Goal: Task Accomplishment & Management: Use online tool/utility

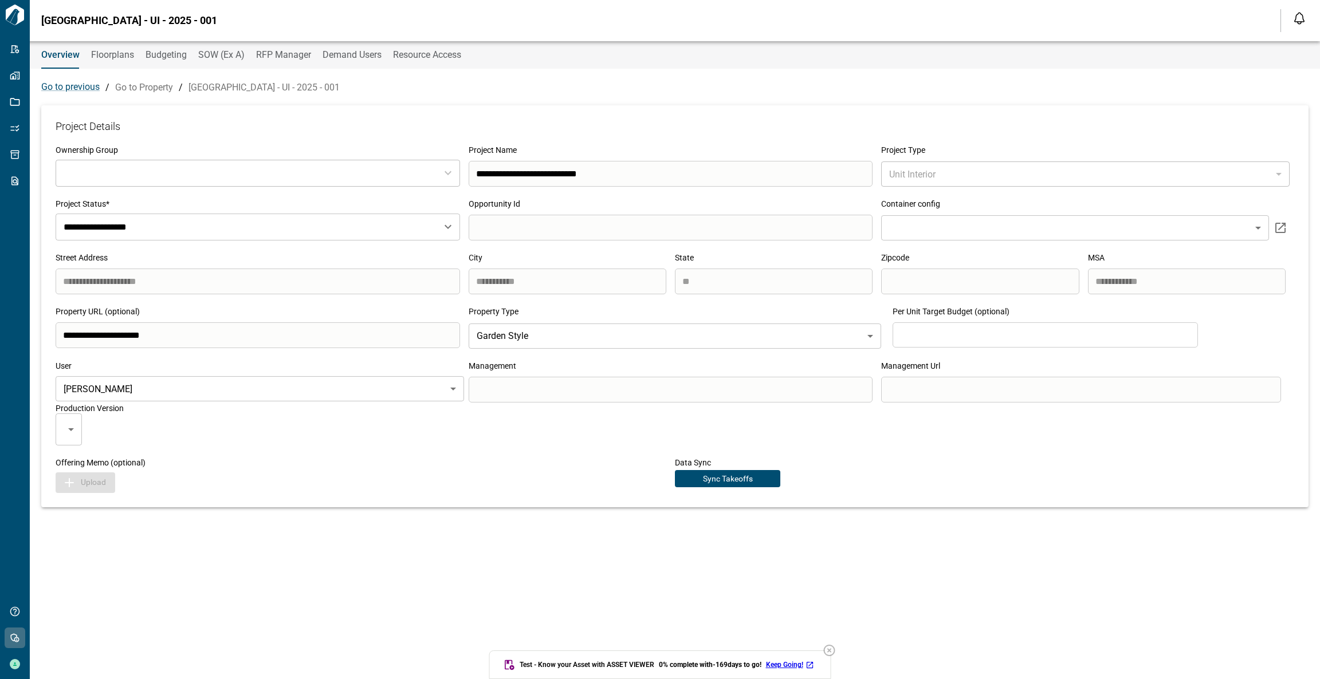
type input "***"
click at [269, 55] on span "RFP Manager" at bounding box center [283, 54] width 55 height 11
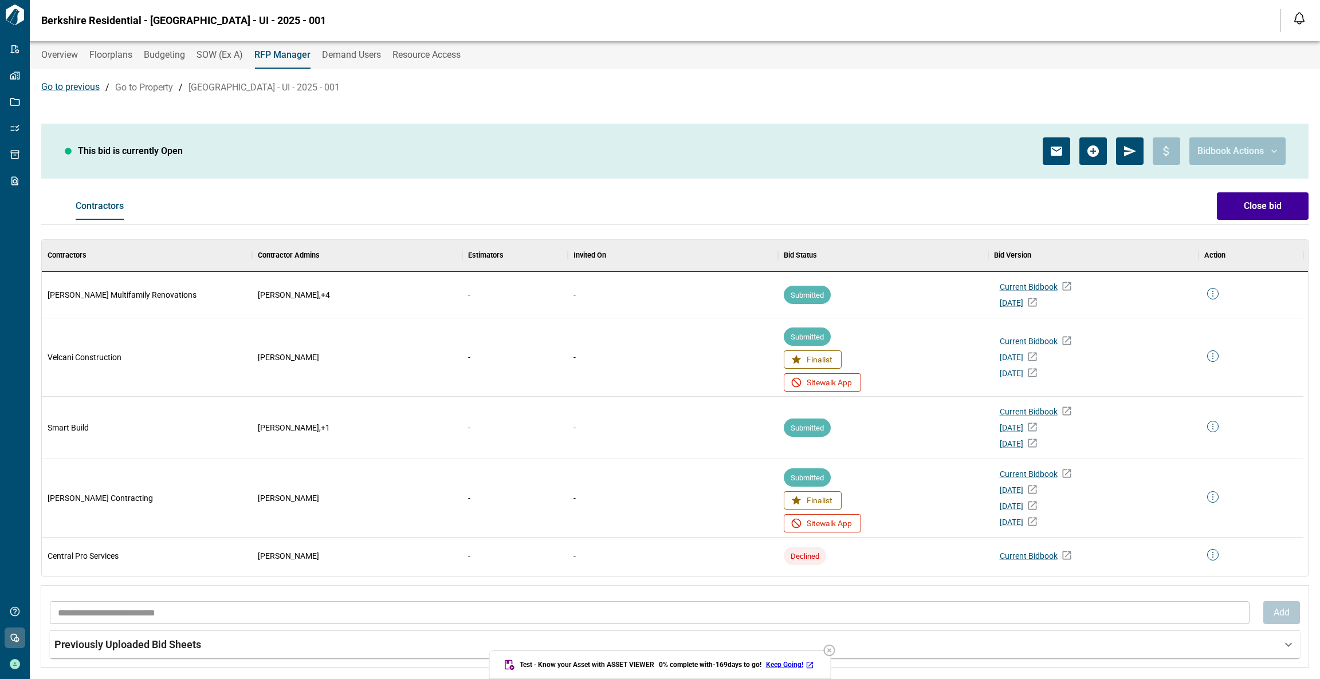
scroll to position [13, 5]
